Goal: Task Accomplishment & Management: Manage account settings

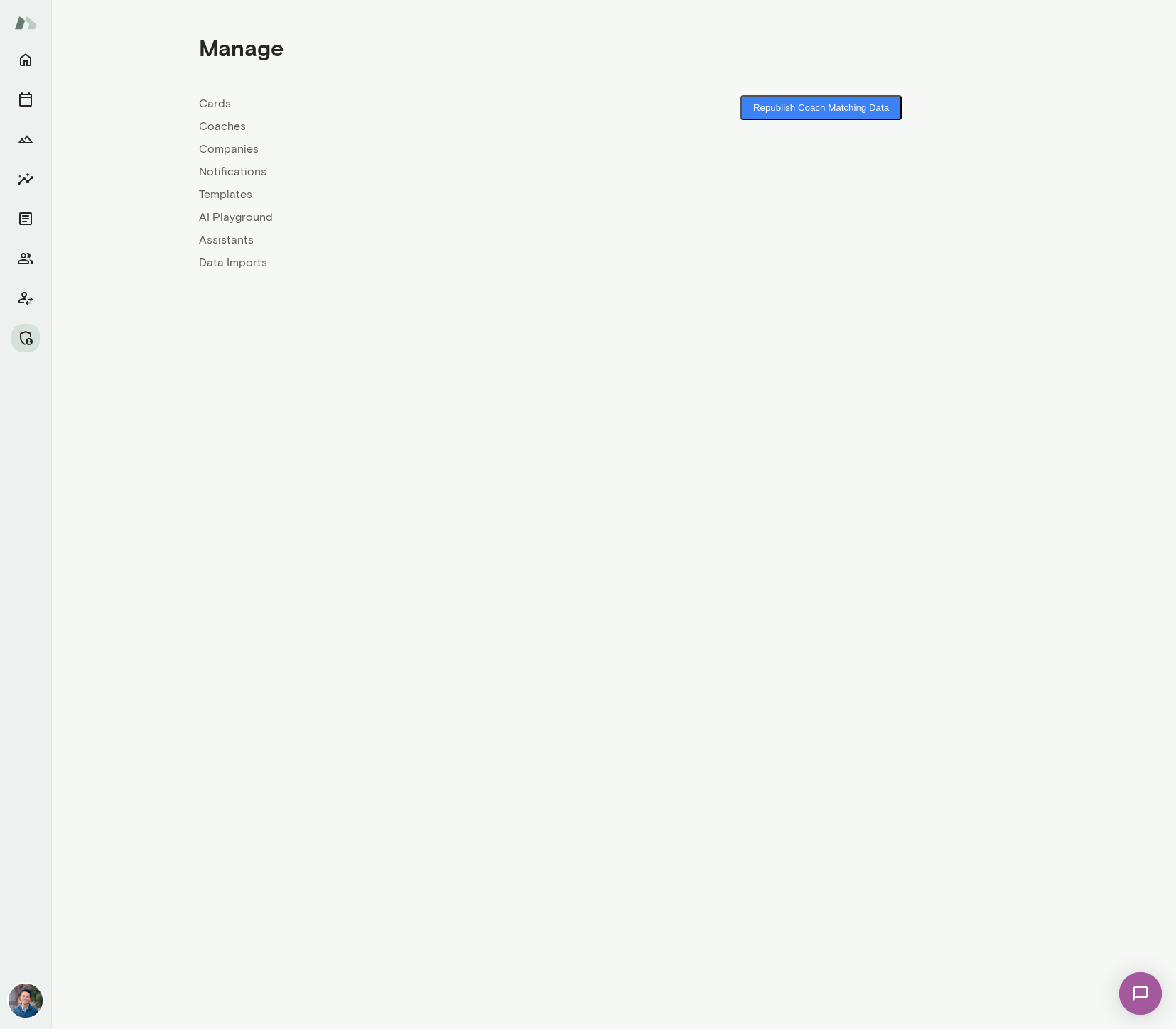
click at [223, 134] on link "Coaches" at bounding box center [406, 126] width 415 height 17
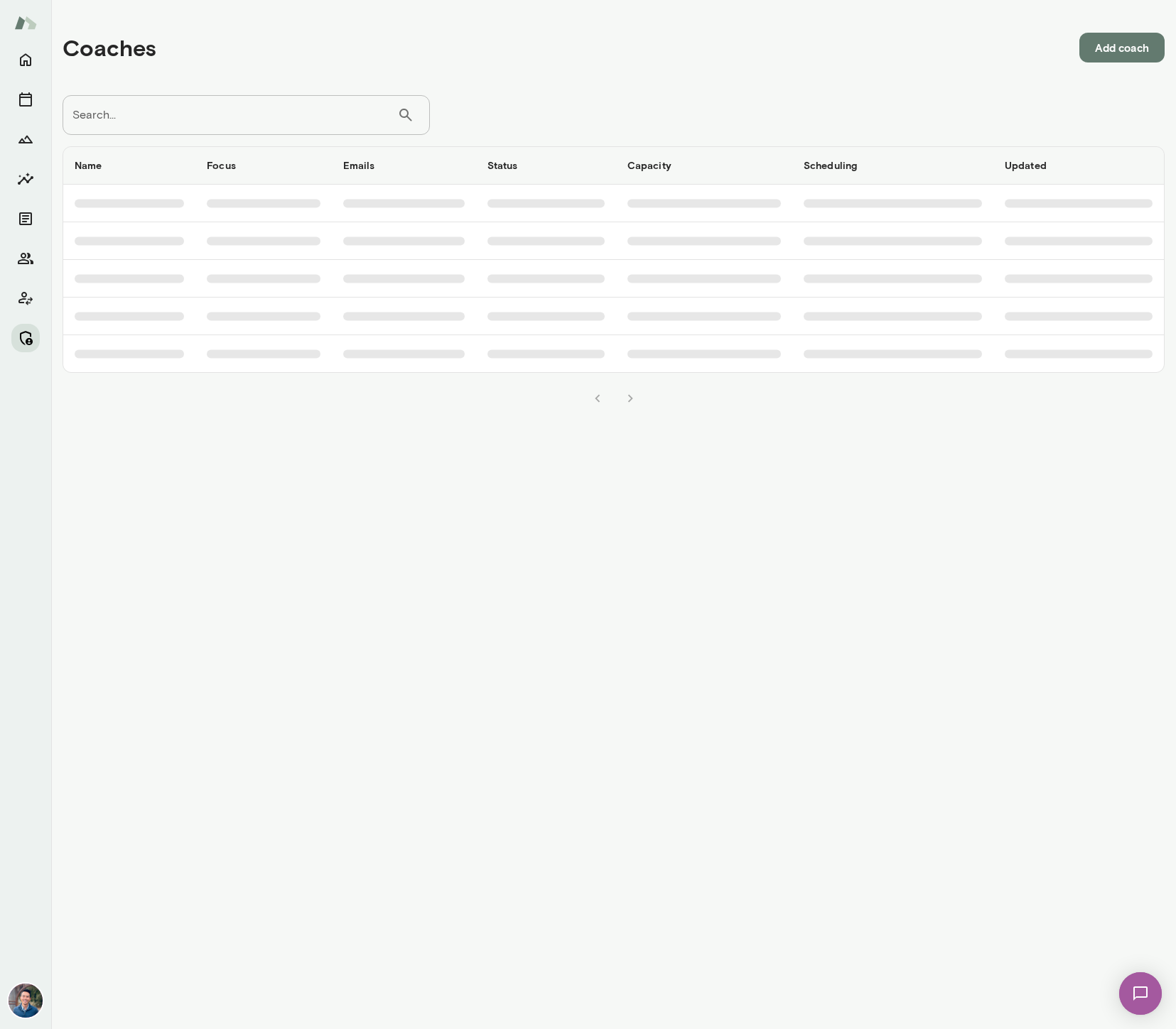
click at [25, 346] on button "Manage" at bounding box center [26, 339] width 29 height 29
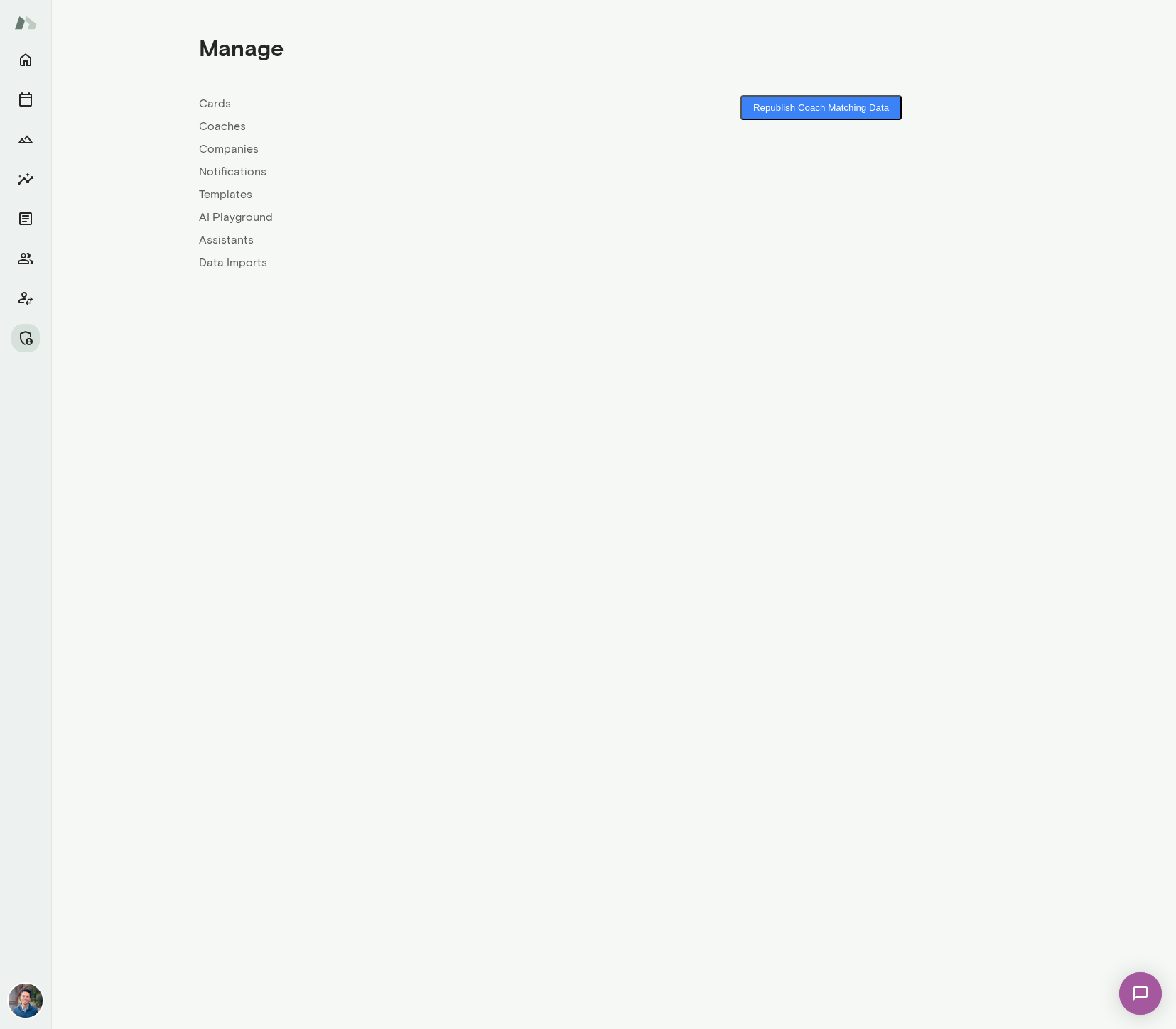
click at [230, 148] on link "Companies" at bounding box center [406, 149] width 415 height 17
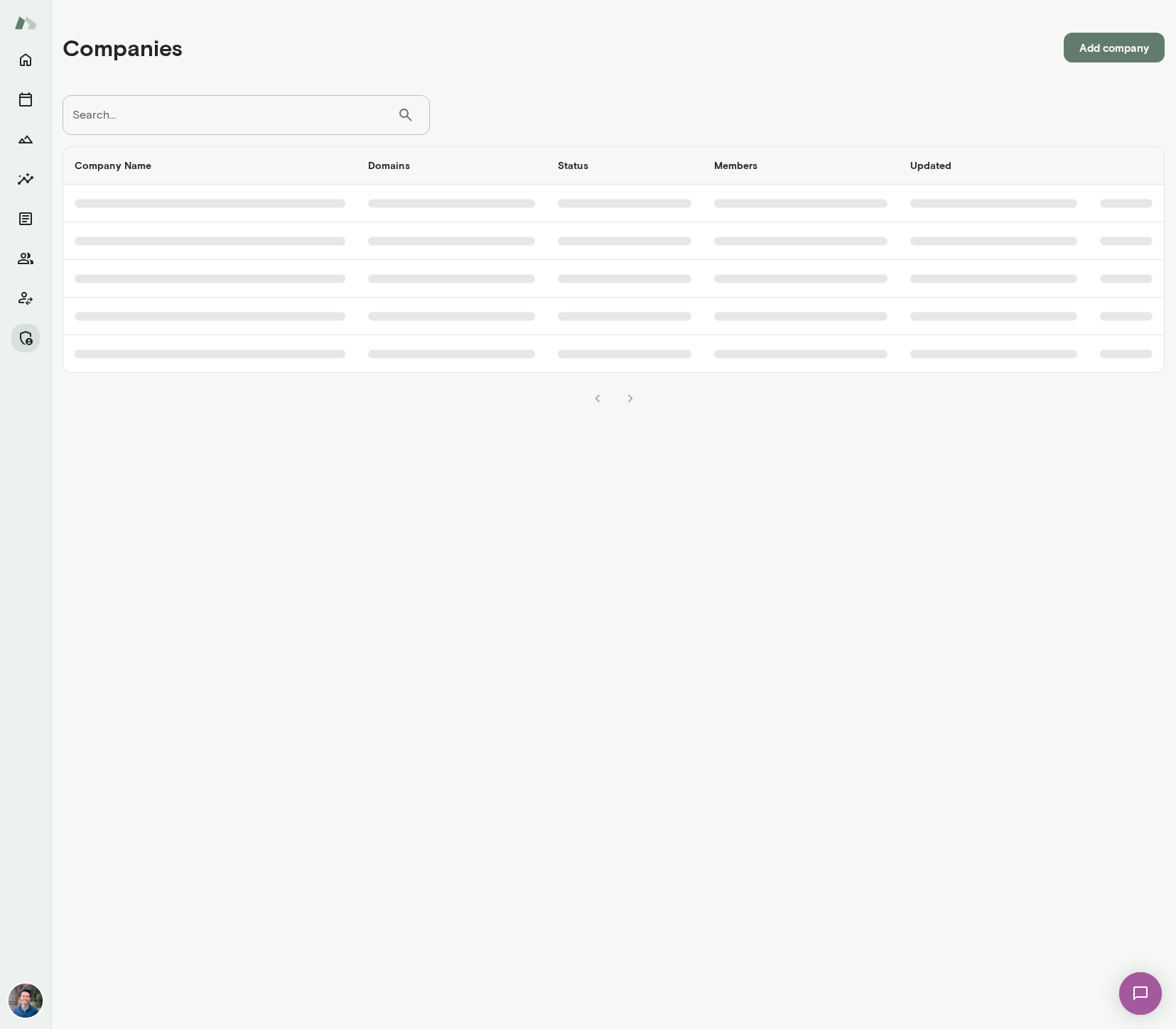
click at [192, 119] on input "Search..." at bounding box center [230, 115] width 335 height 40
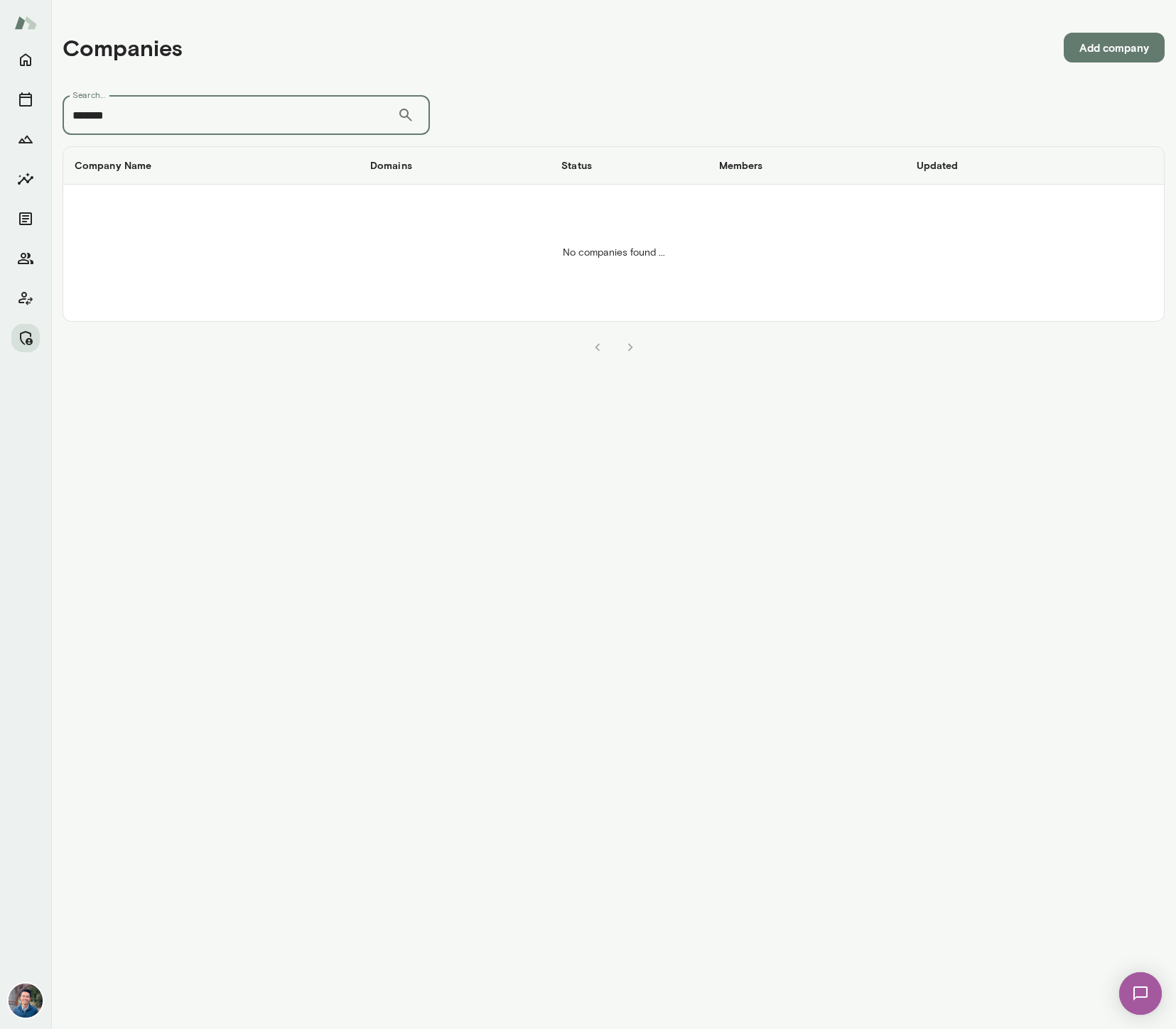
click at [145, 117] on input "*******" at bounding box center [230, 115] width 335 height 40
type input "******"
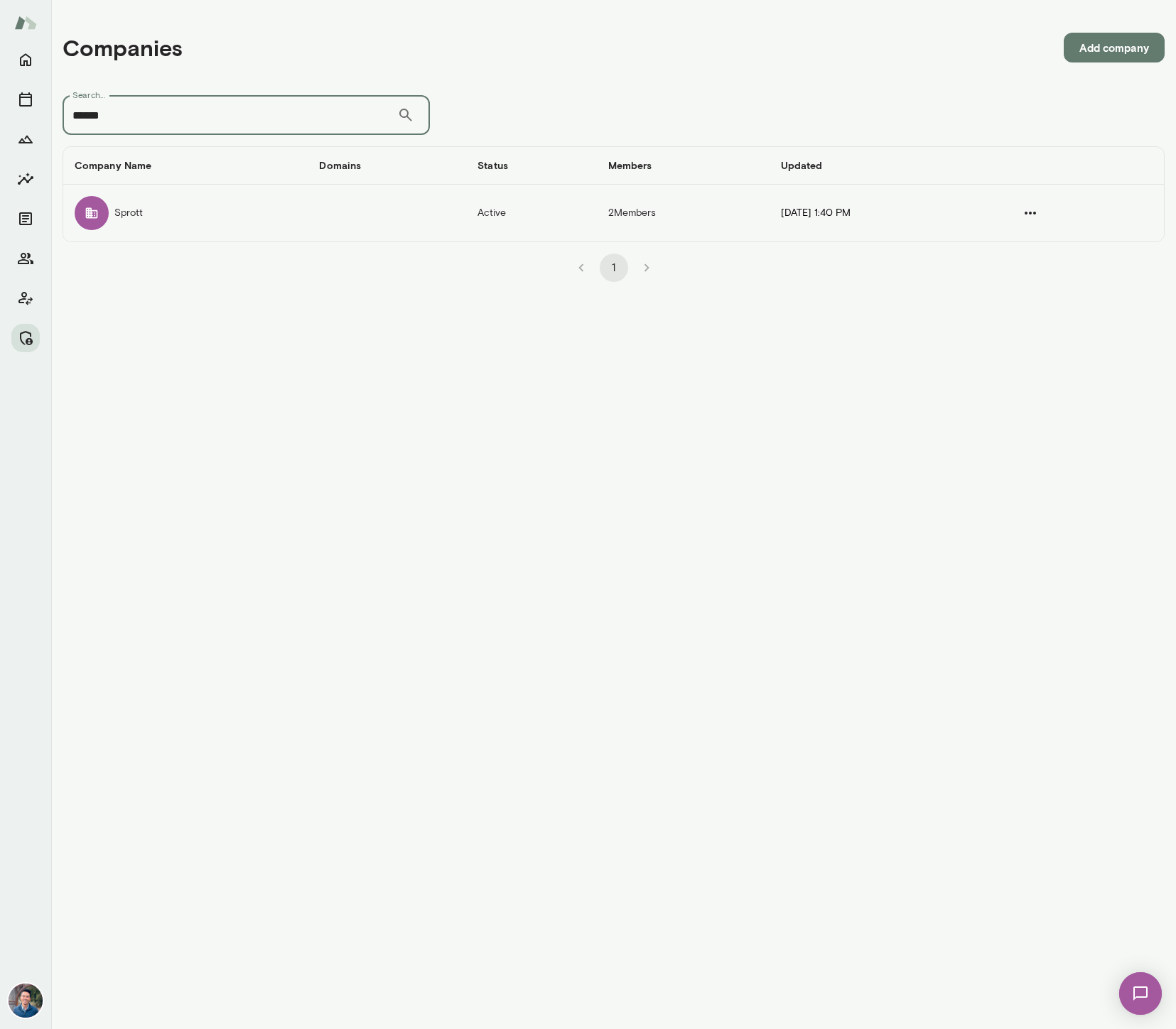
click at [265, 216] on td "Sprott" at bounding box center [185, 213] width 244 height 57
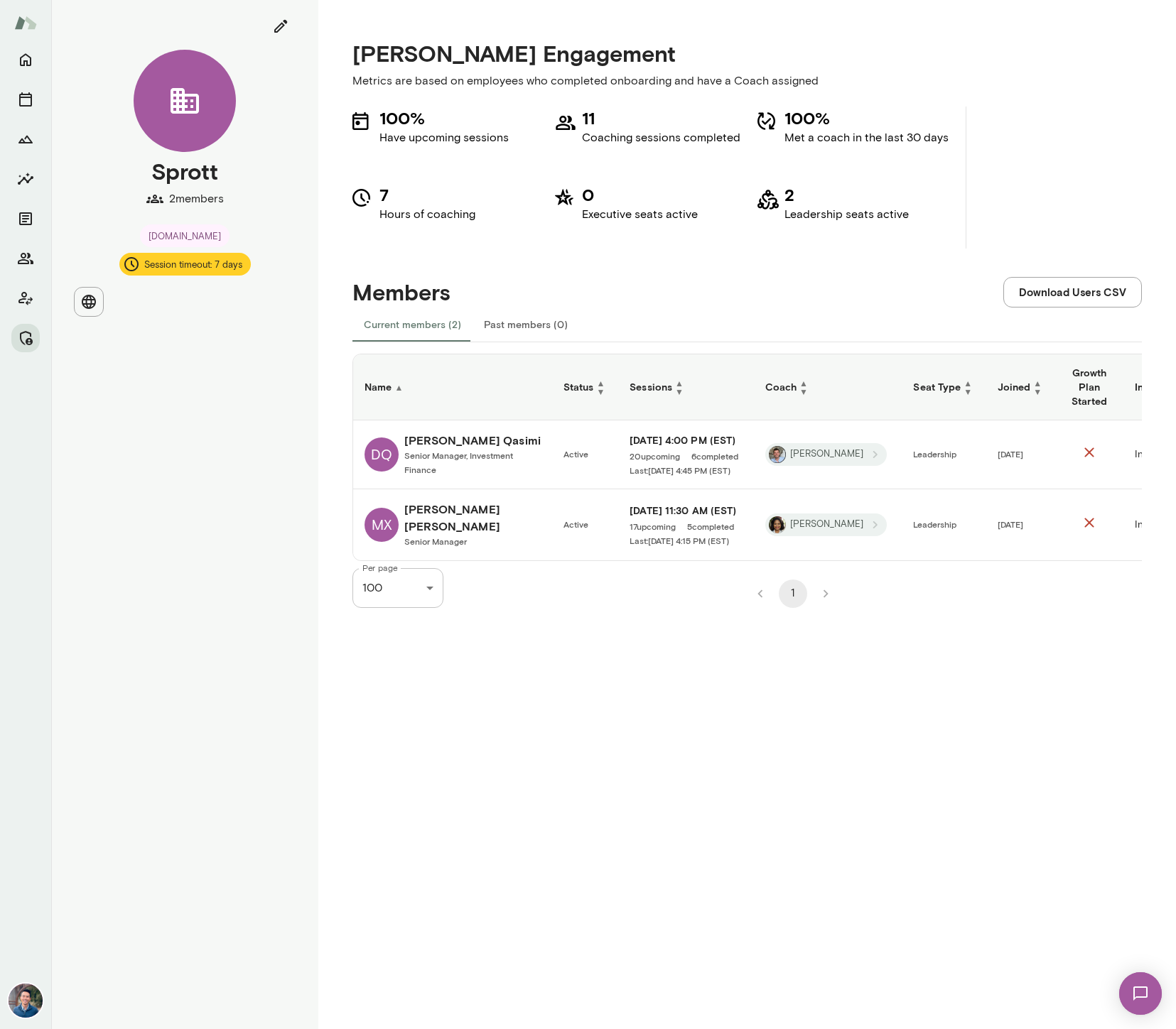
click at [444, 433] on h6 "[PERSON_NAME]" at bounding box center [472, 440] width 136 height 17
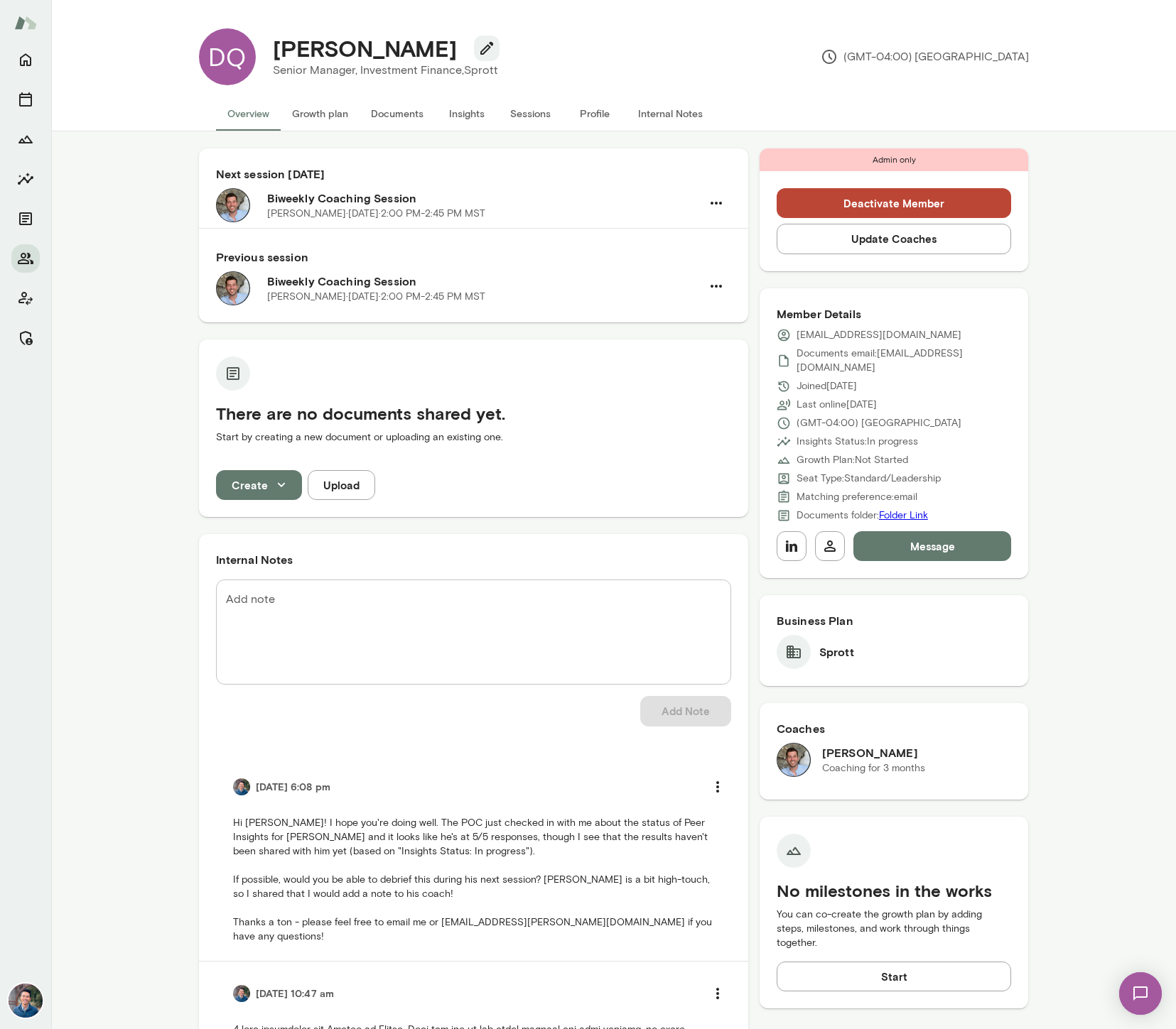
click at [524, 113] on button "Sessions" at bounding box center [531, 113] width 64 height 34
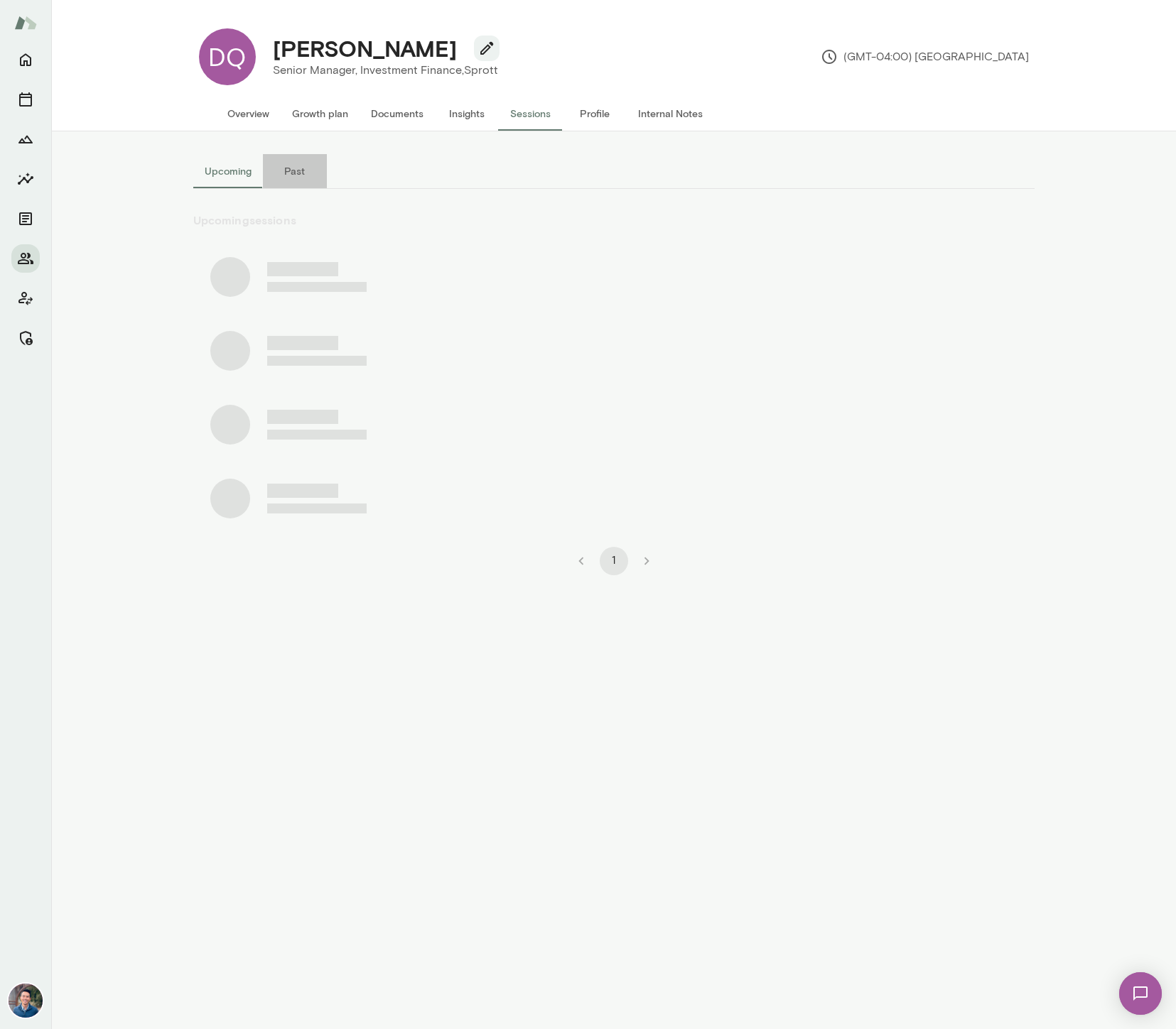
click at [294, 173] on button "Past" at bounding box center [295, 171] width 64 height 34
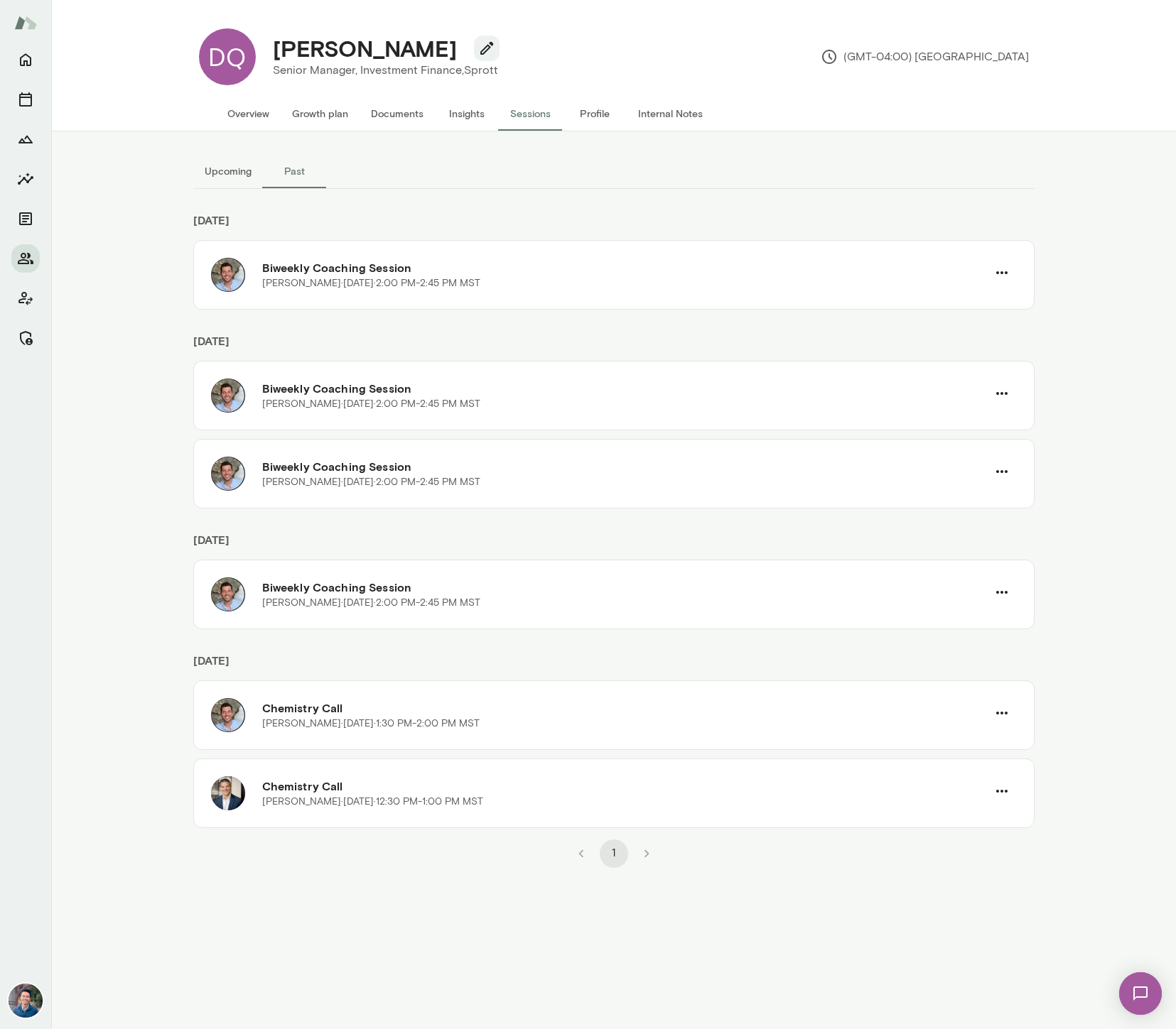
click at [230, 167] on button "Upcoming" at bounding box center [228, 171] width 69 height 34
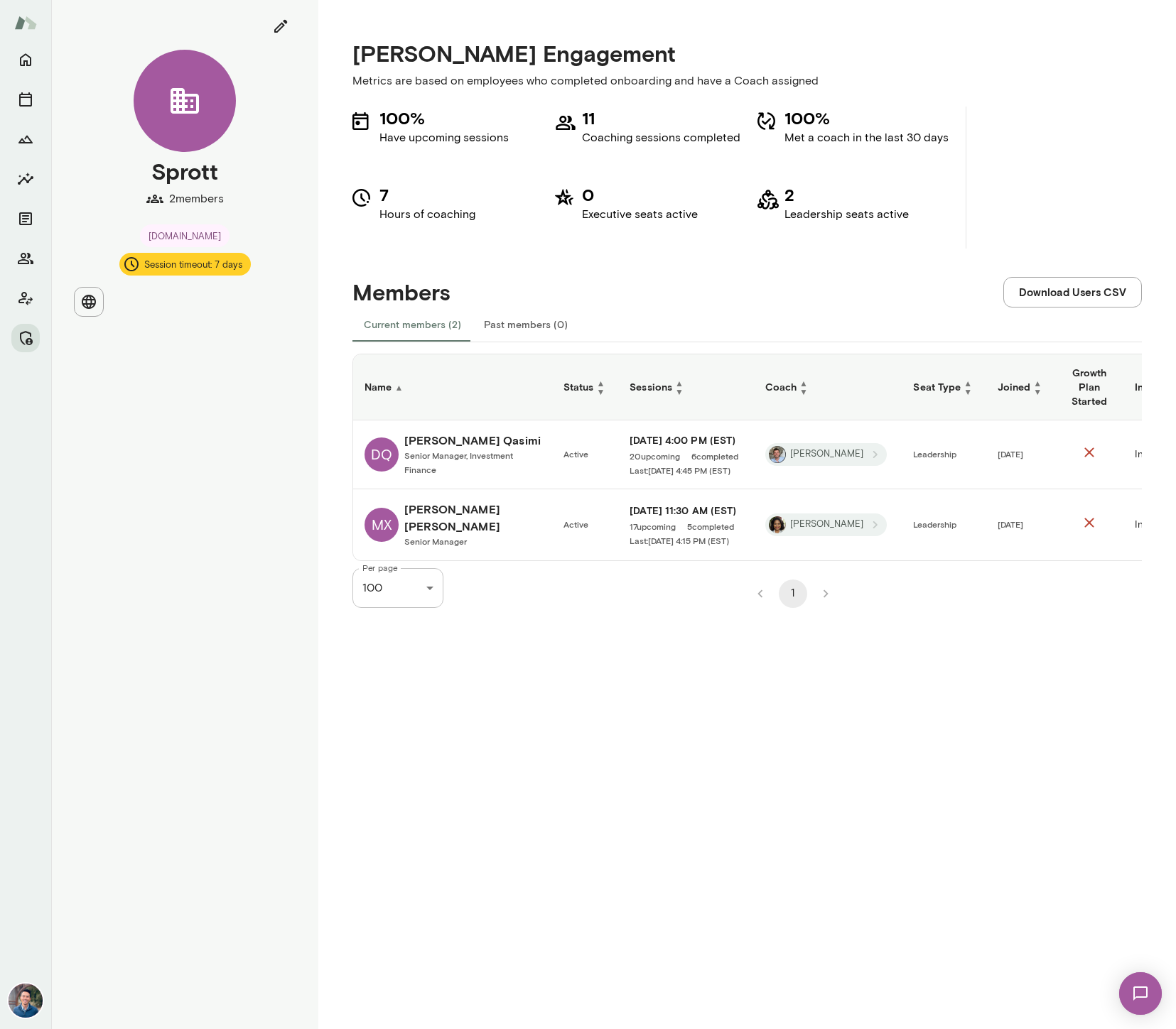
click at [425, 517] on h6 "[PERSON_NAME]" at bounding box center [472, 518] width 136 height 34
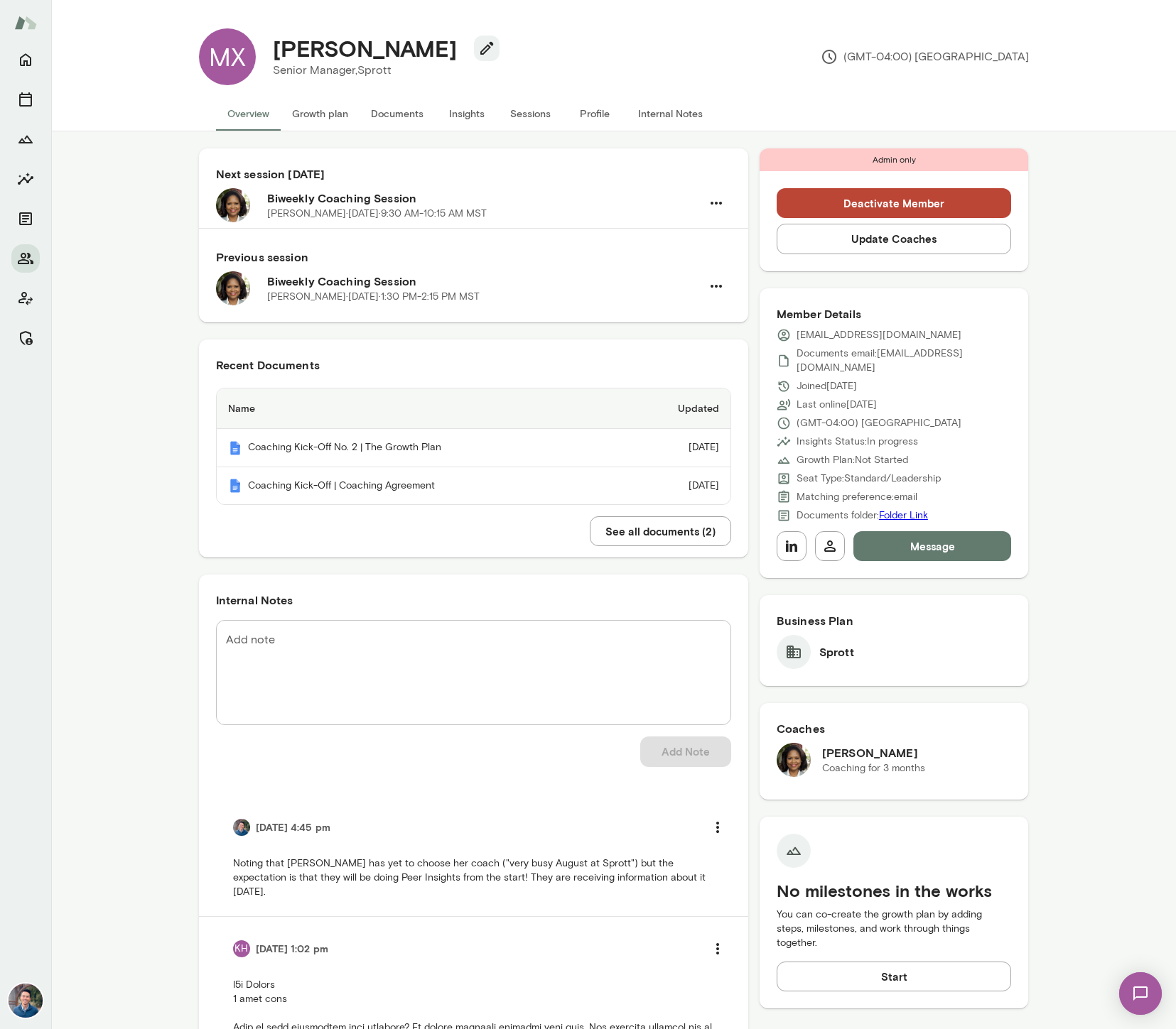
click at [532, 108] on button "Sessions" at bounding box center [531, 113] width 64 height 34
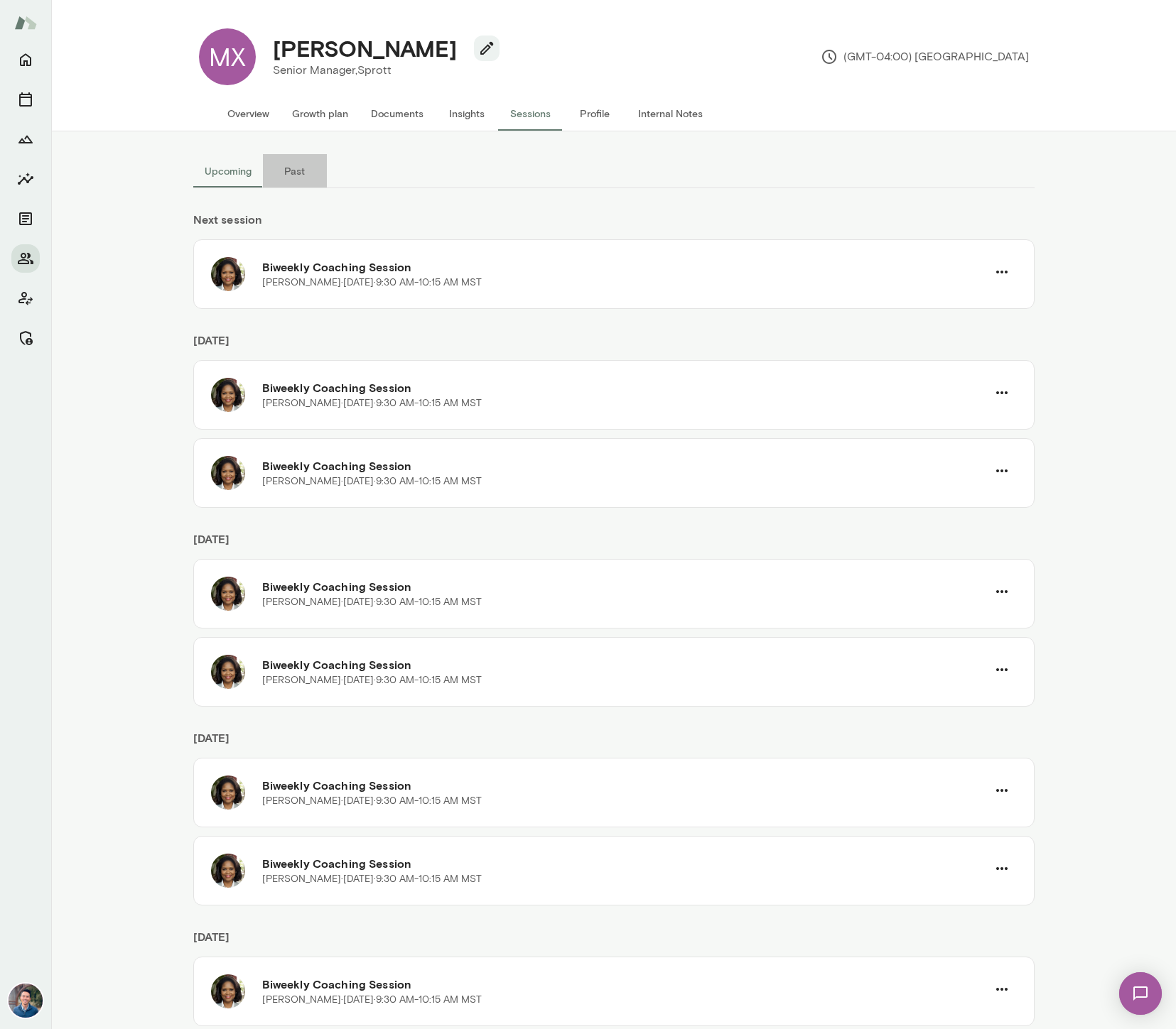
click at [295, 174] on button "Past" at bounding box center [295, 171] width 64 height 34
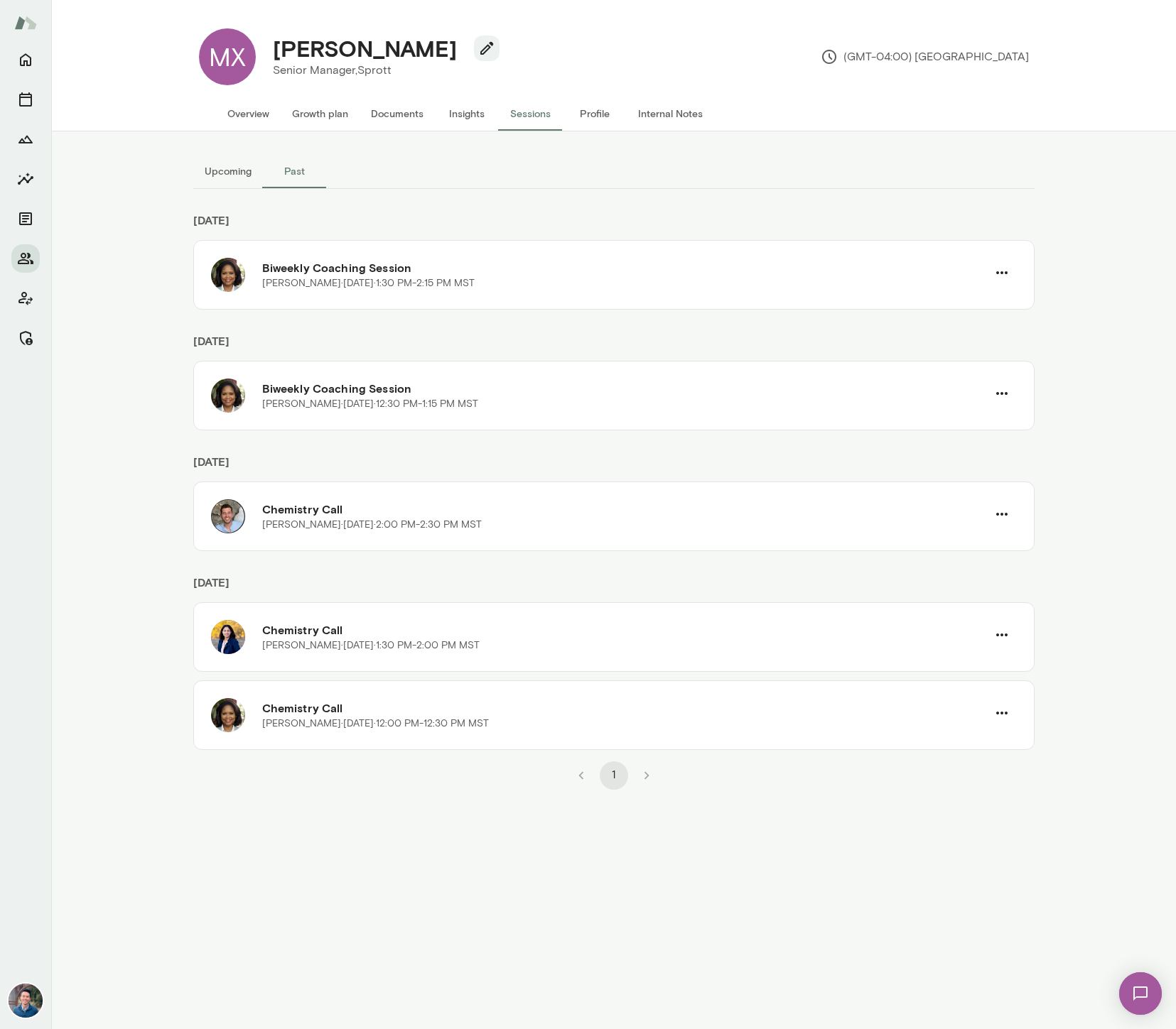
drag, startPoint x: 245, startPoint y: 163, endPoint x: 0, endPoint y: 328, distance: 295.4
click at [245, 163] on button "Upcoming" at bounding box center [228, 171] width 69 height 34
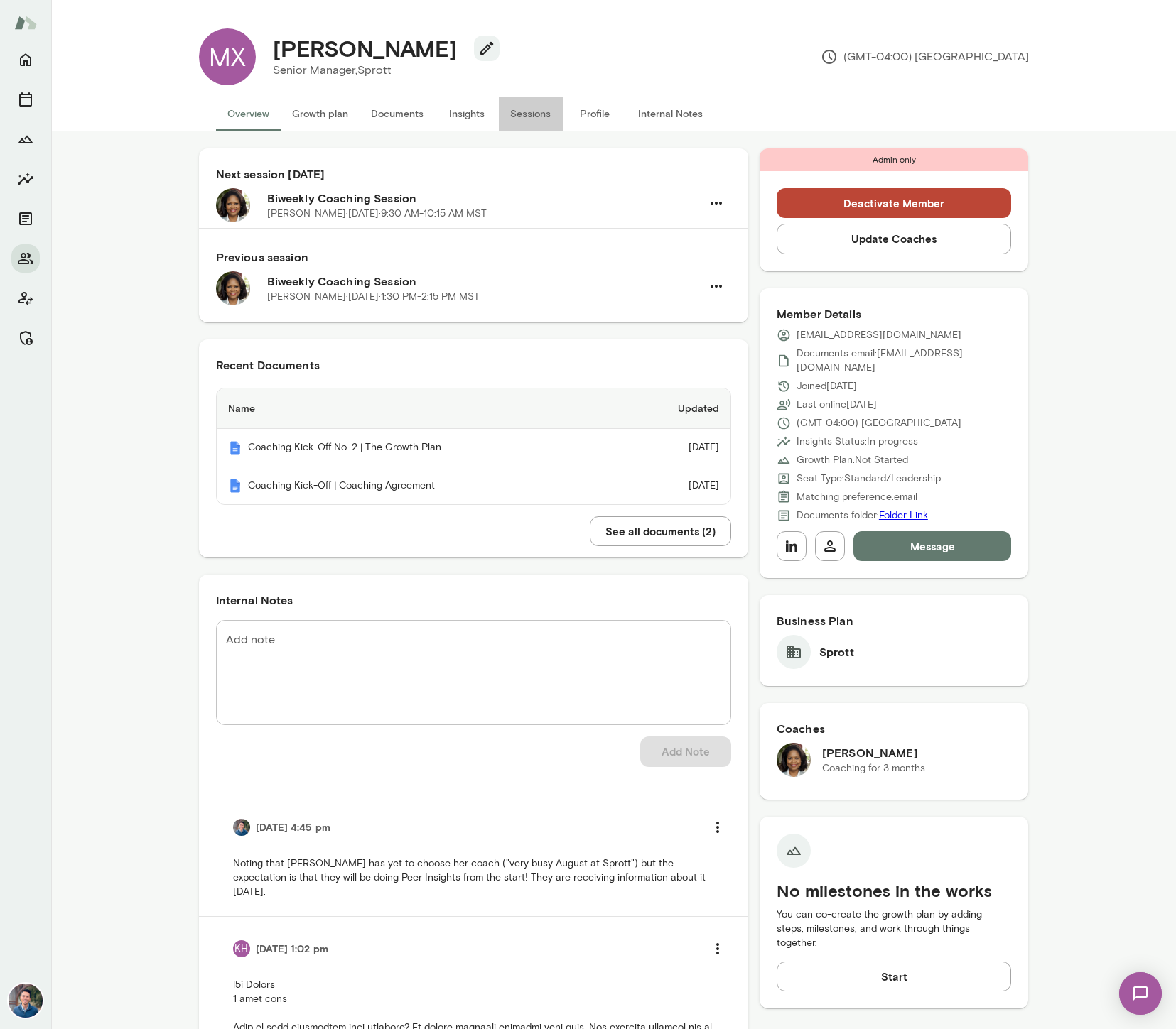
click at [515, 109] on button "Sessions" at bounding box center [531, 113] width 64 height 34
click at [453, 110] on button "Insights" at bounding box center [467, 113] width 64 height 34
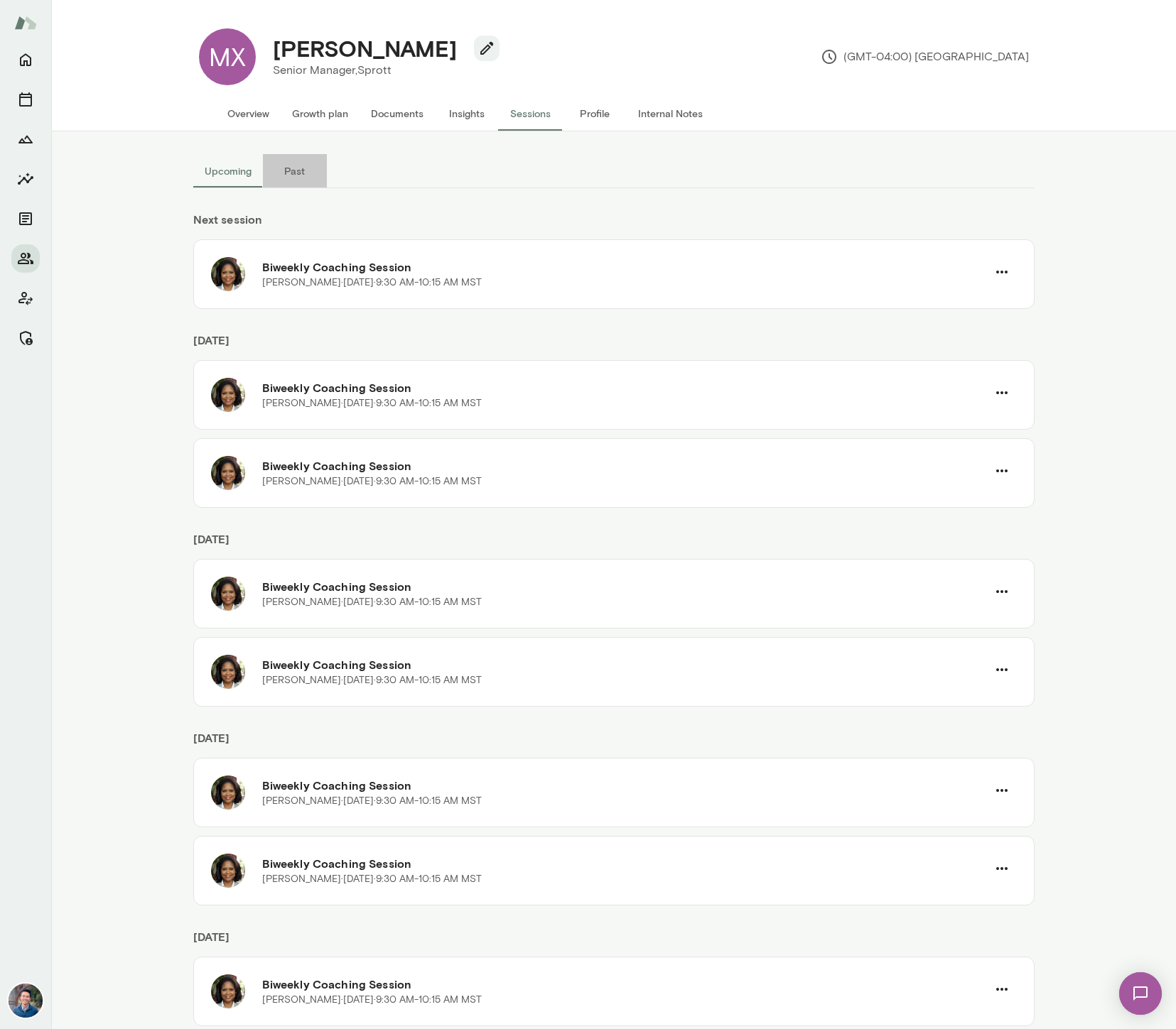
click at [282, 181] on button "Past" at bounding box center [295, 171] width 64 height 34
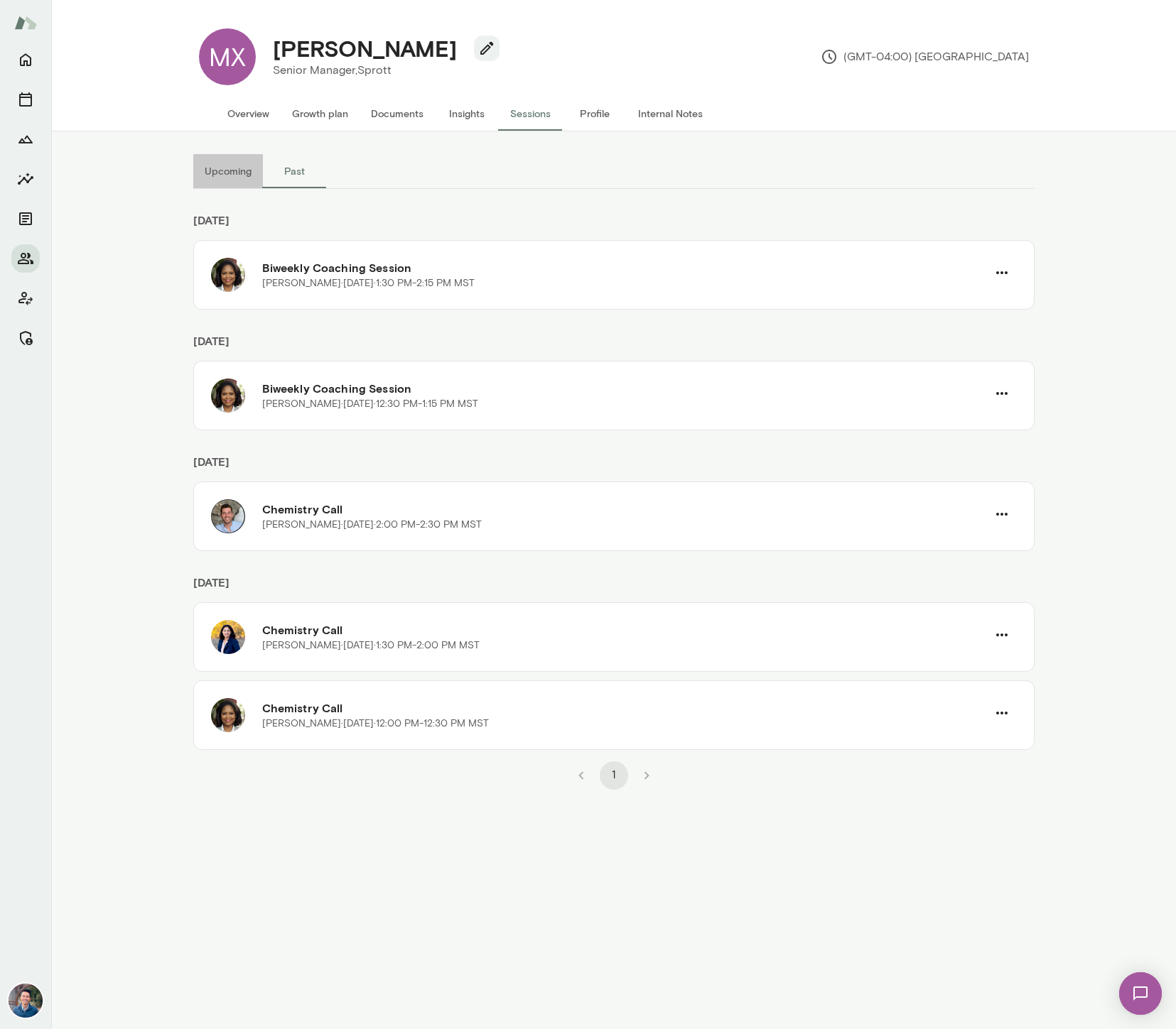
click at [230, 182] on button "Upcoming" at bounding box center [228, 171] width 69 height 34
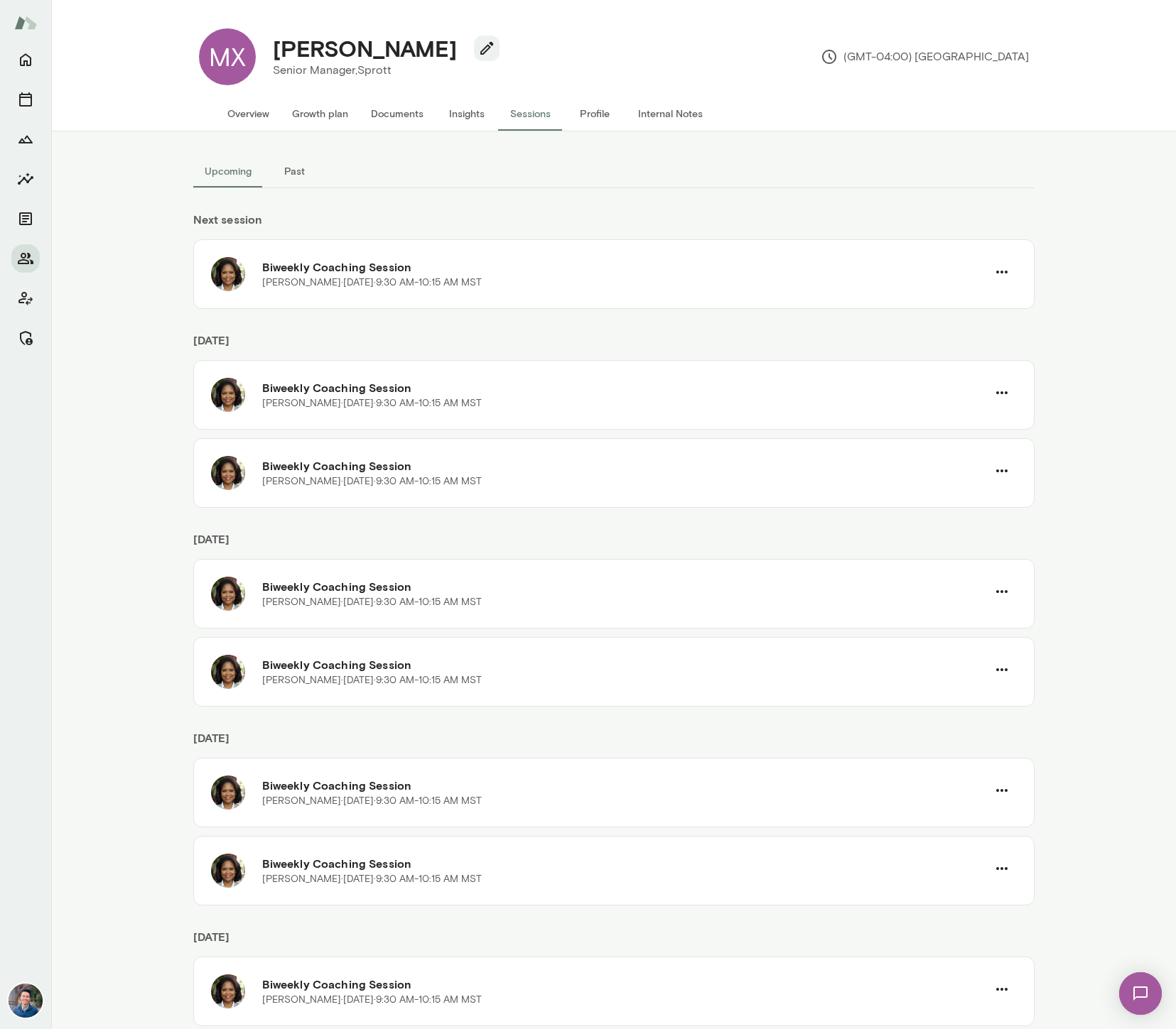
click at [275, 183] on button "Past" at bounding box center [295, 171] width 64 height 34
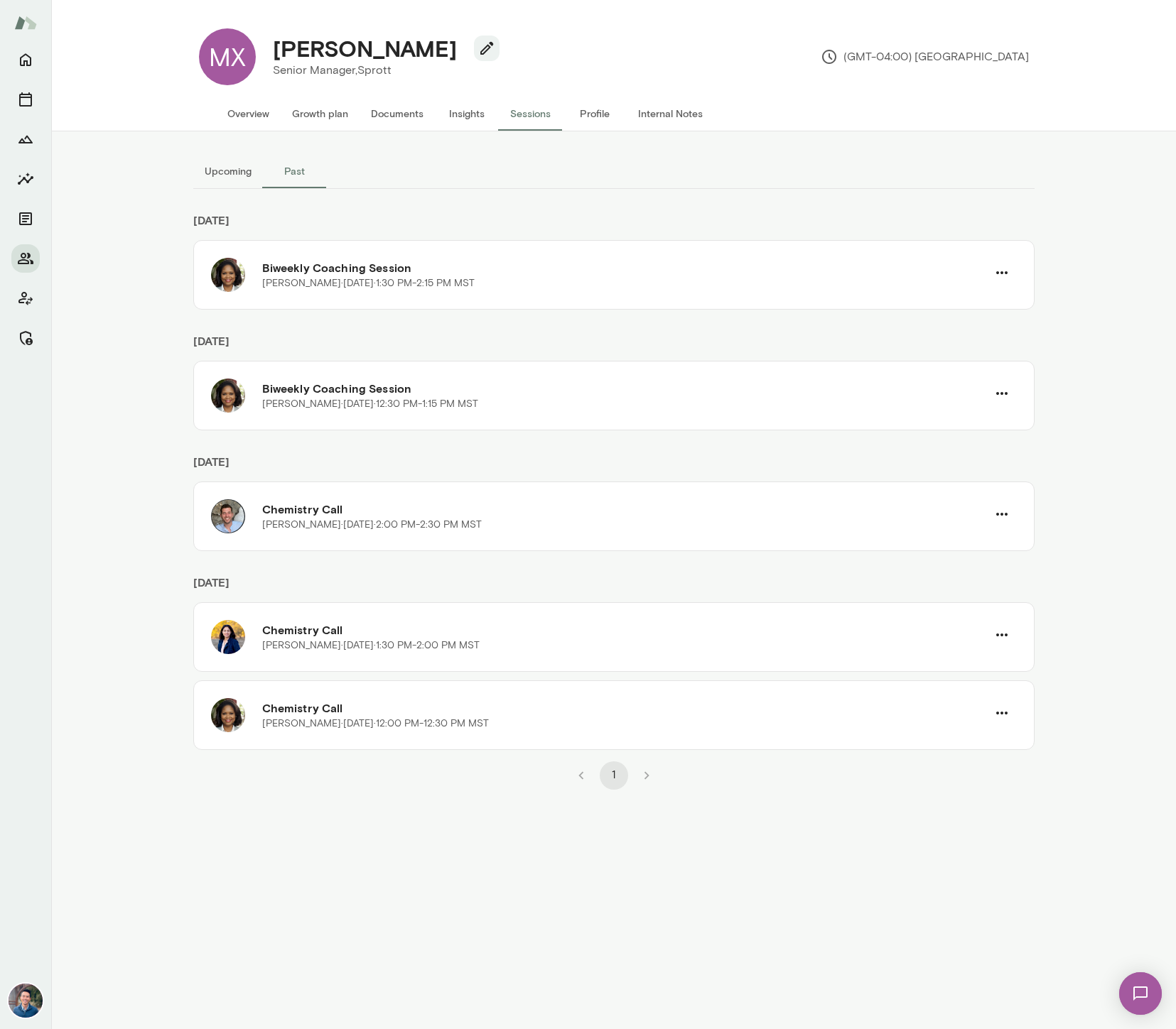
click at [234, 177] on button "Upcoming" at bounding box center [228, 171] width 69 height 34
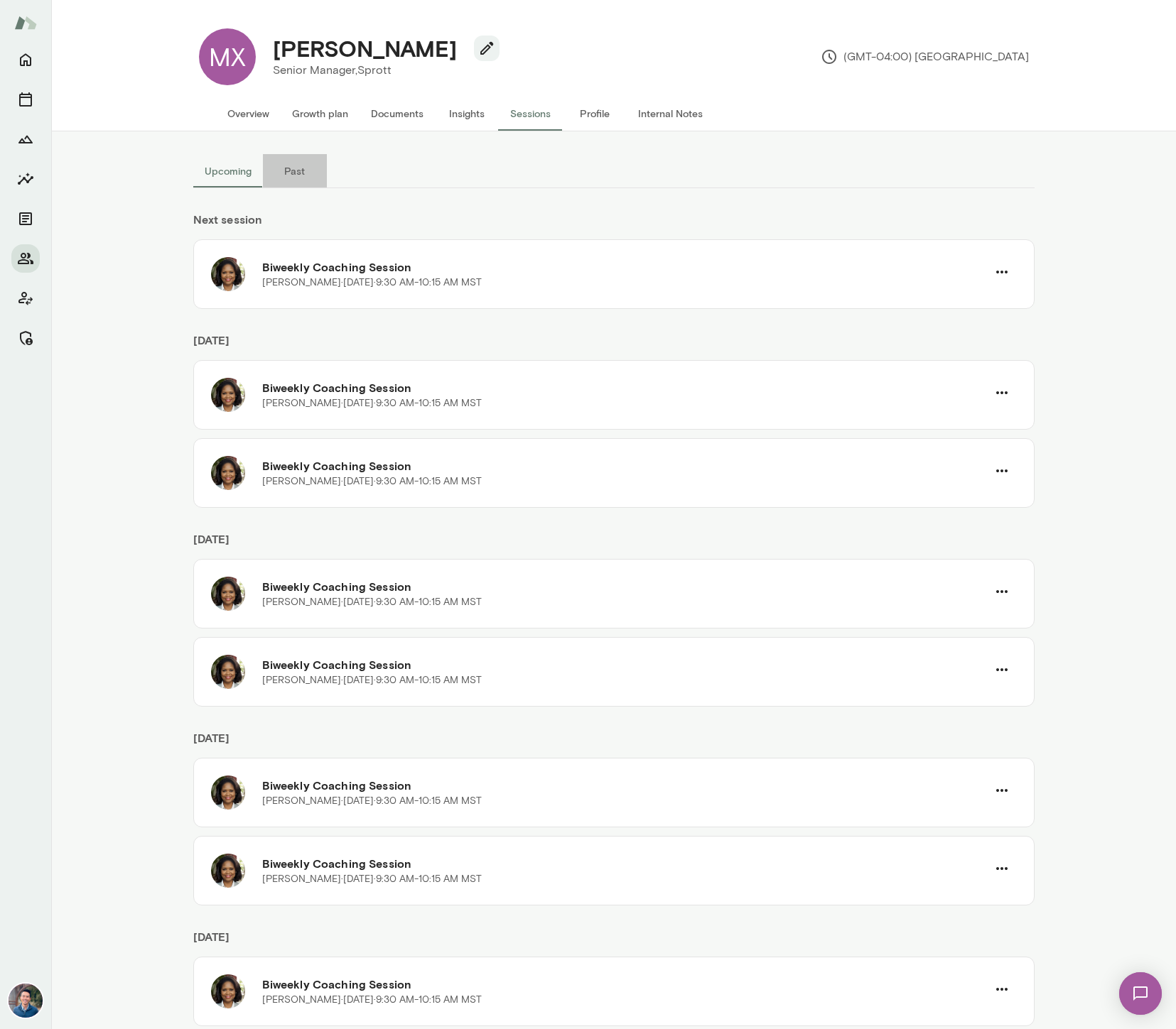
click at [301, 162] on button "Past" at bounding box center [295, 171] width 64 height 34
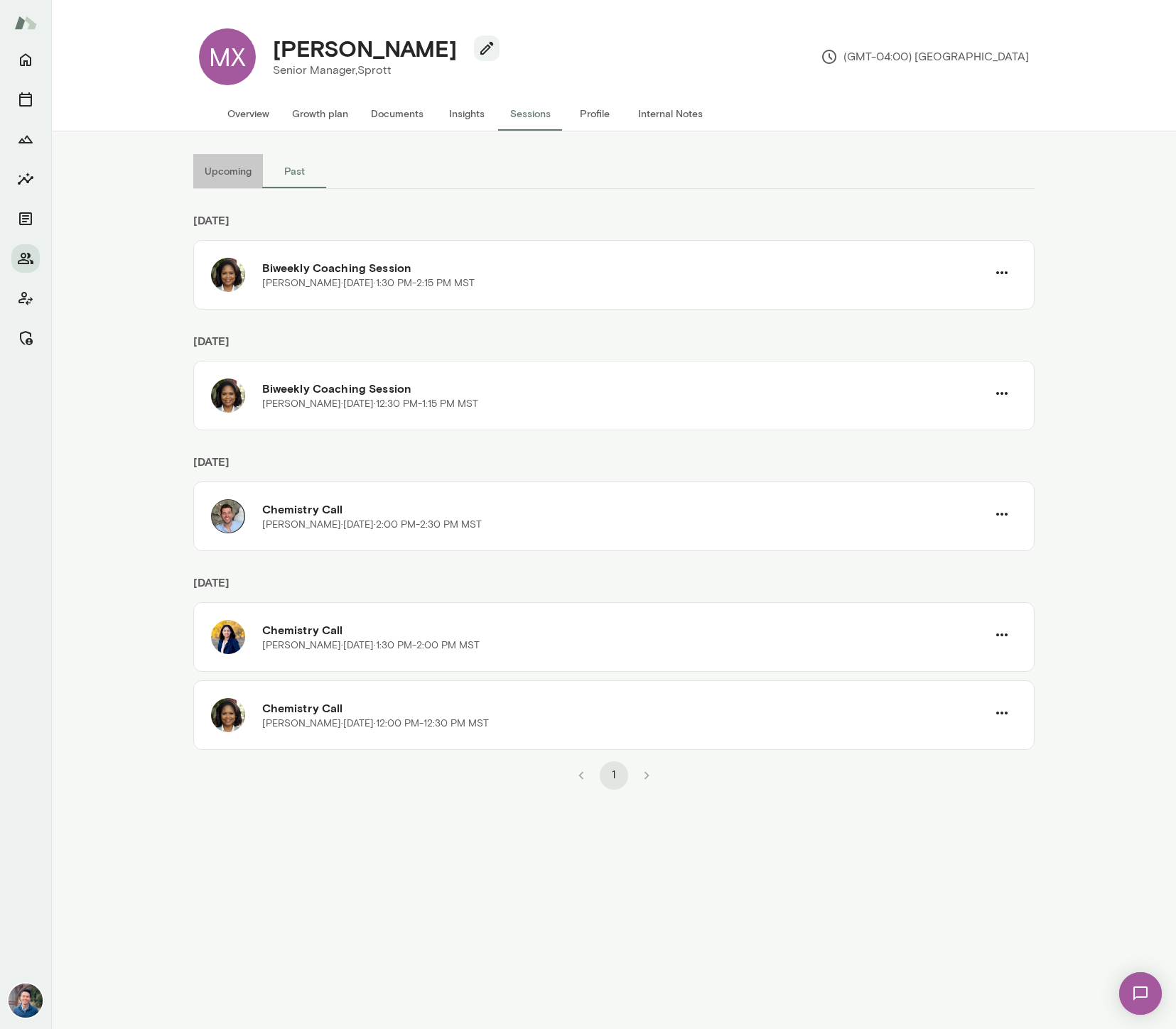
click at [226, 168] on button "Upcoming" at bounding box center [228, 171] width 69 height 34
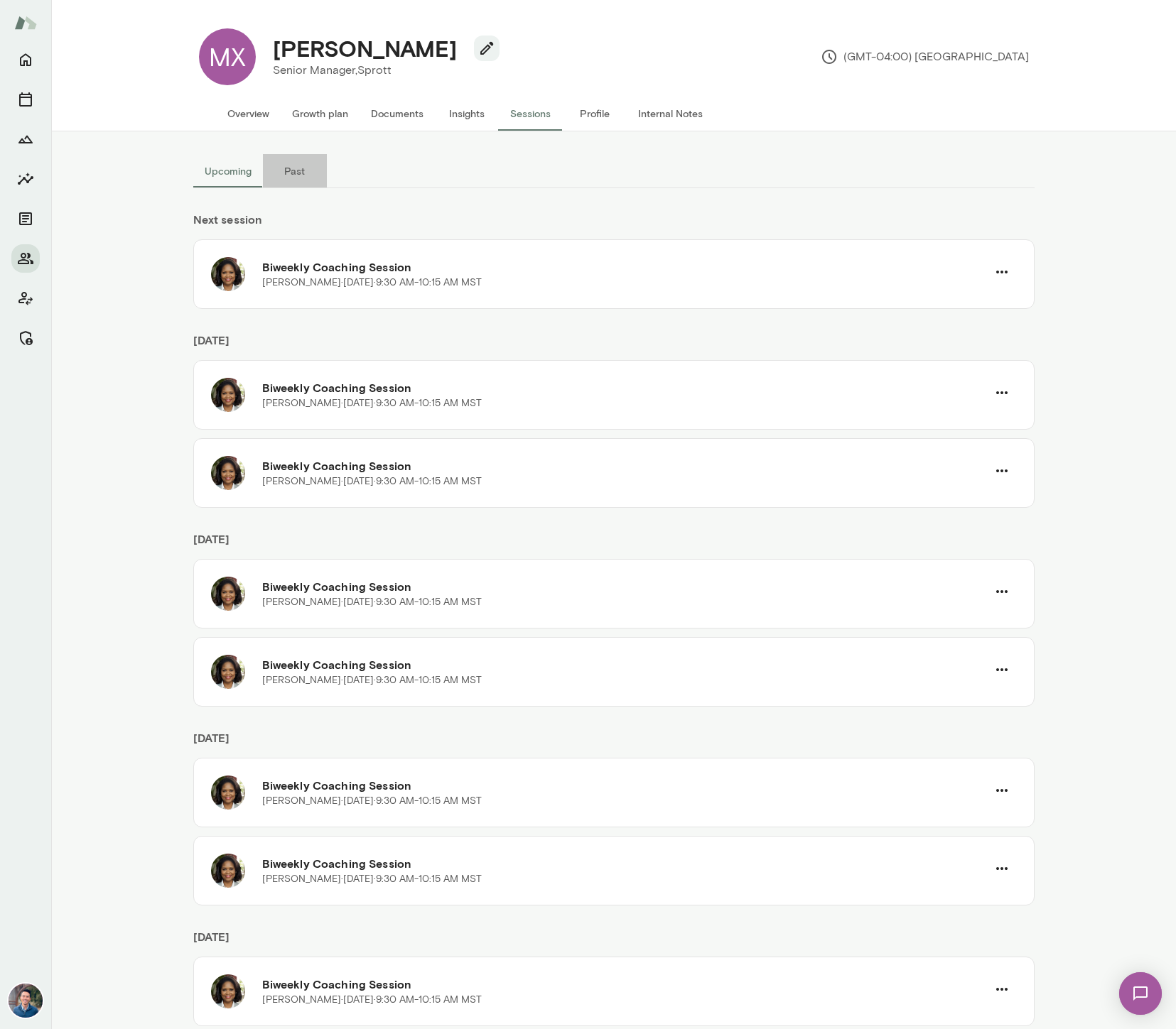
click at [284, 174] on button "Past" at bounding box center [295, 171] width 64 height 34
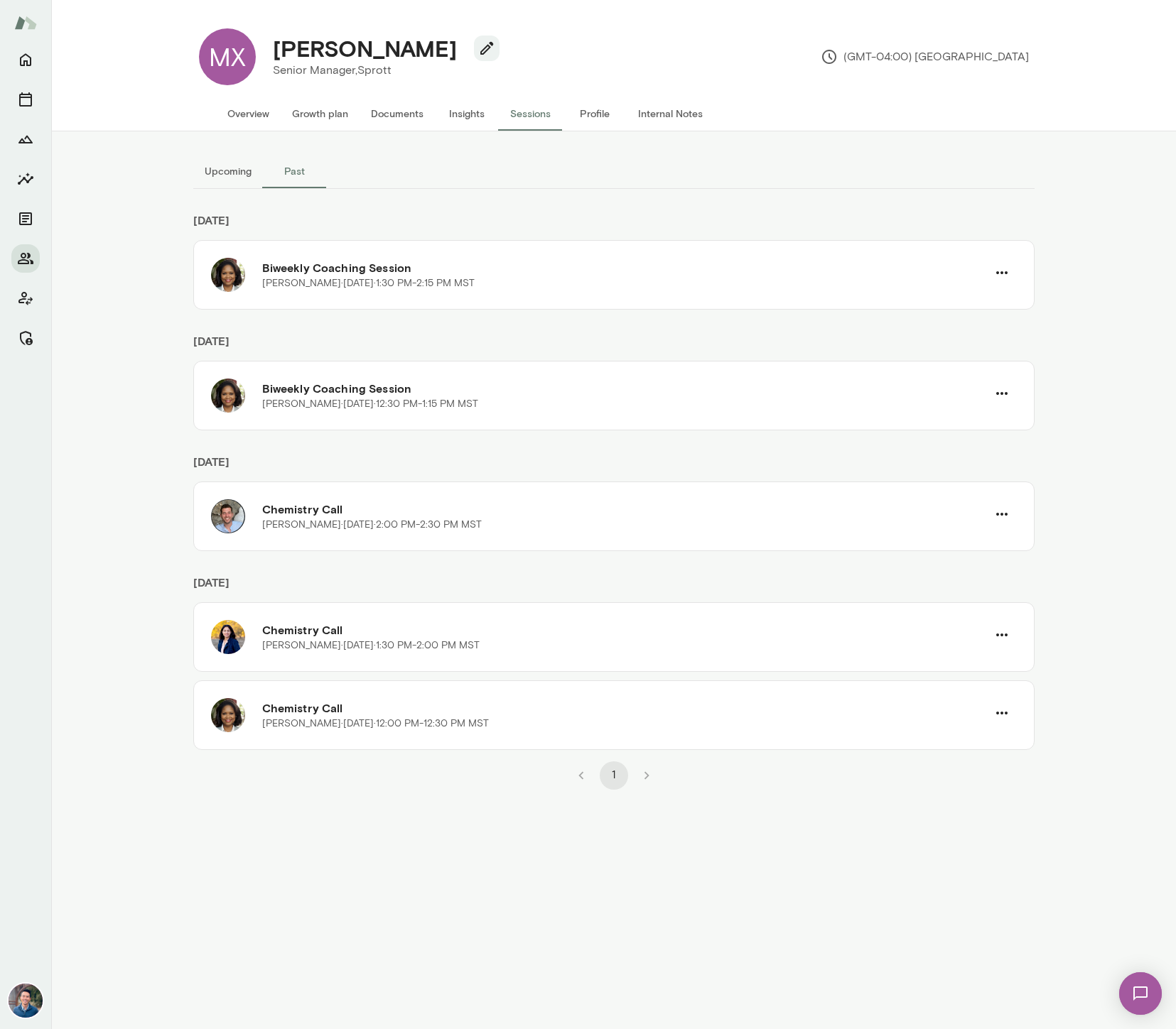
click at [217, 176] on button "Upcoming" at bounding box center [228, 171] width 69 height 34
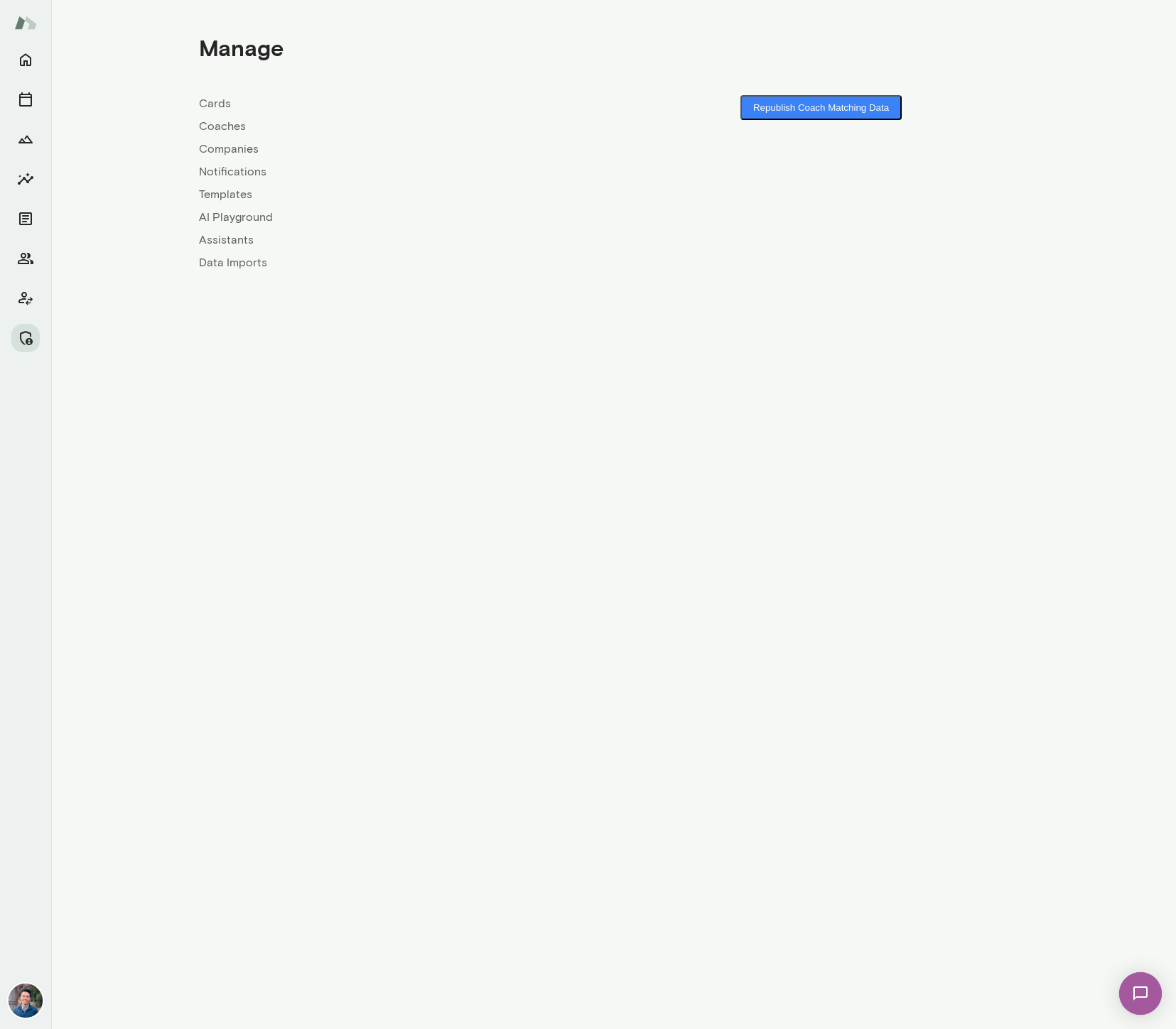
click at [27, 261] on icon "Members" at bounding box center [25, 258] width 17 height 17
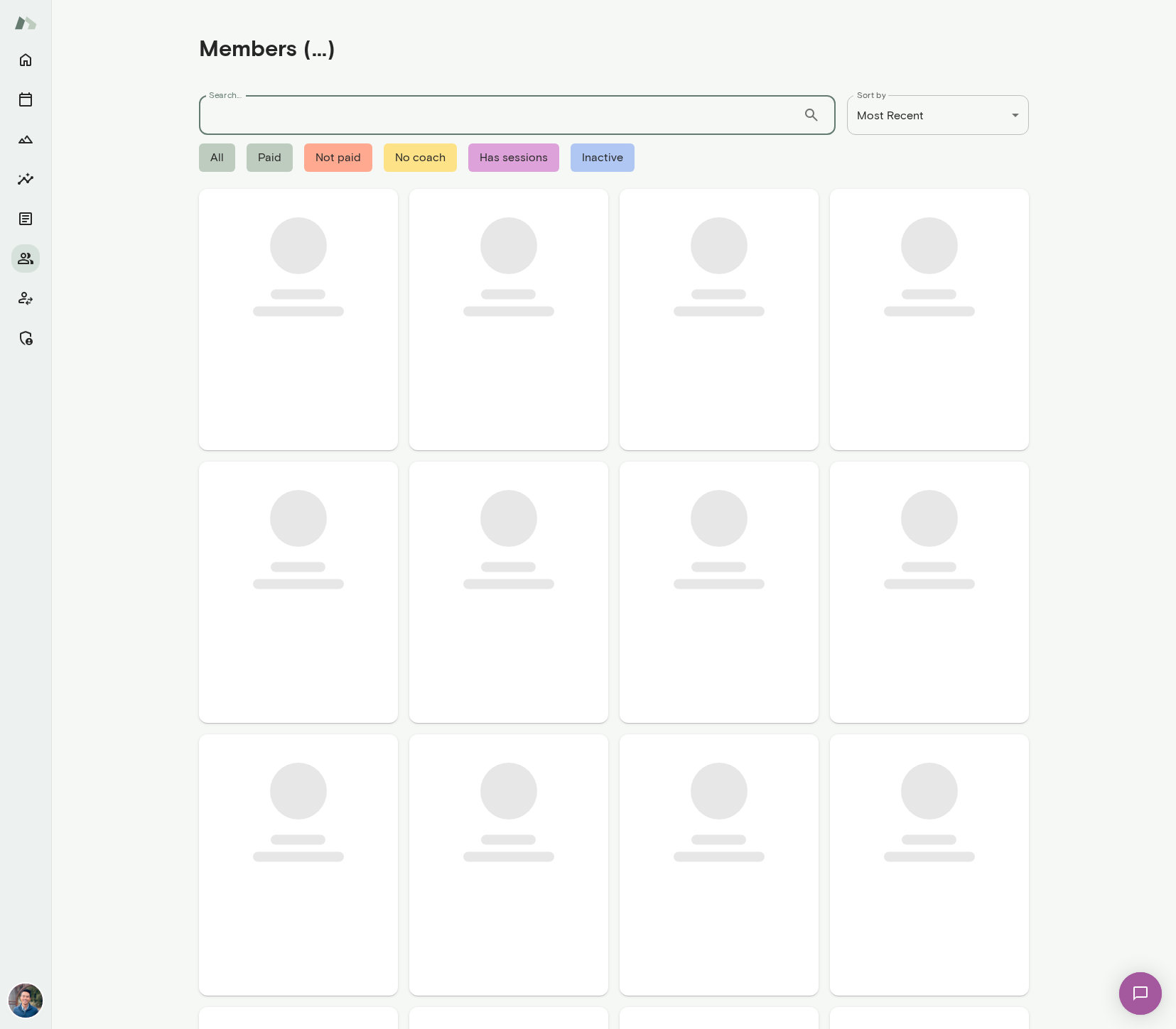
click at [282, 125] on input "Search..." at bounding box center [501, 115] width 604 height 40
type input "*******"
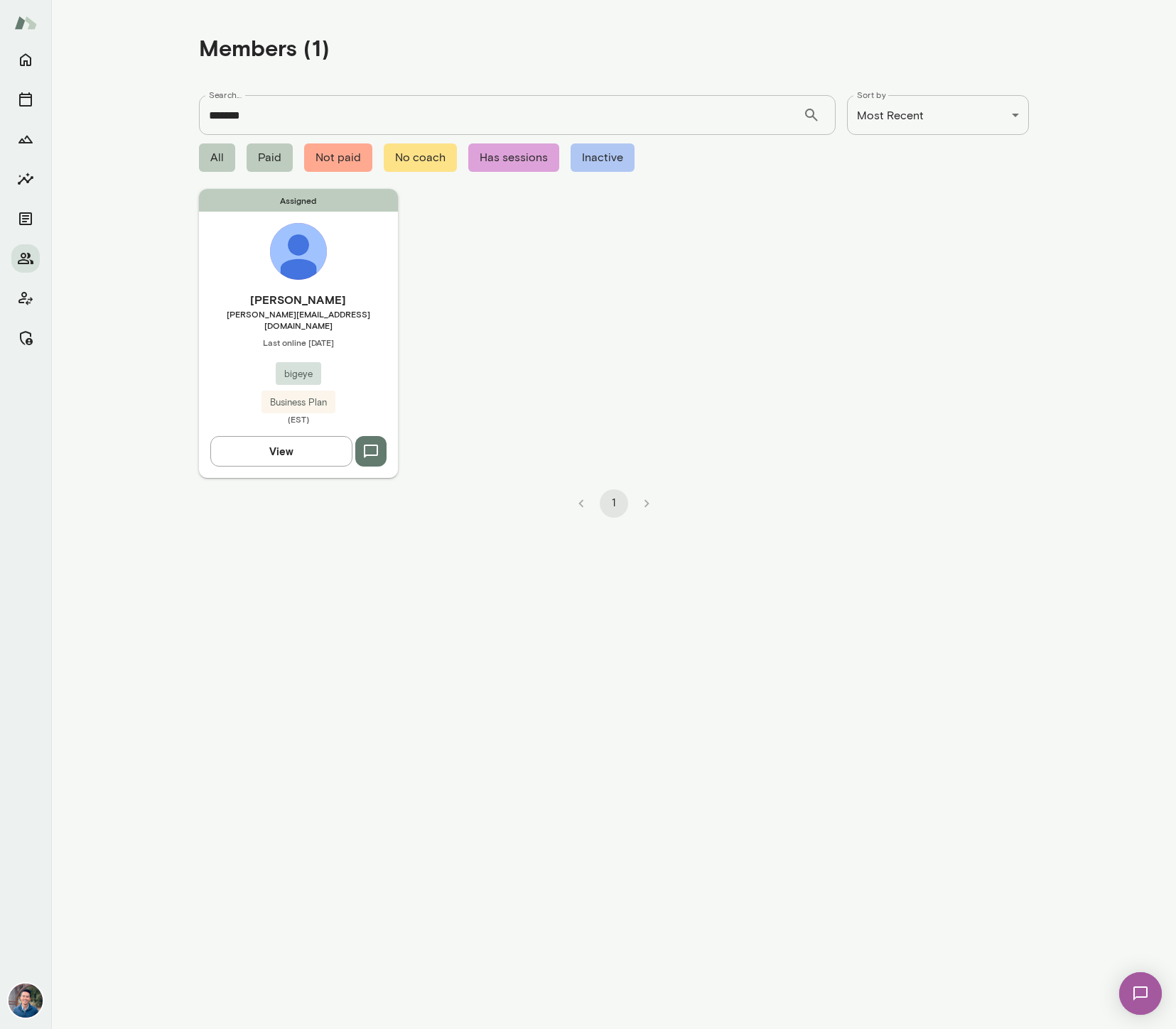
click at [350, 304] on h6 "Eleanor Treharne-Jones" at bounding box center [298, 299] width 199 height 17
